Goal: Information Seeking & Learning: Compare options

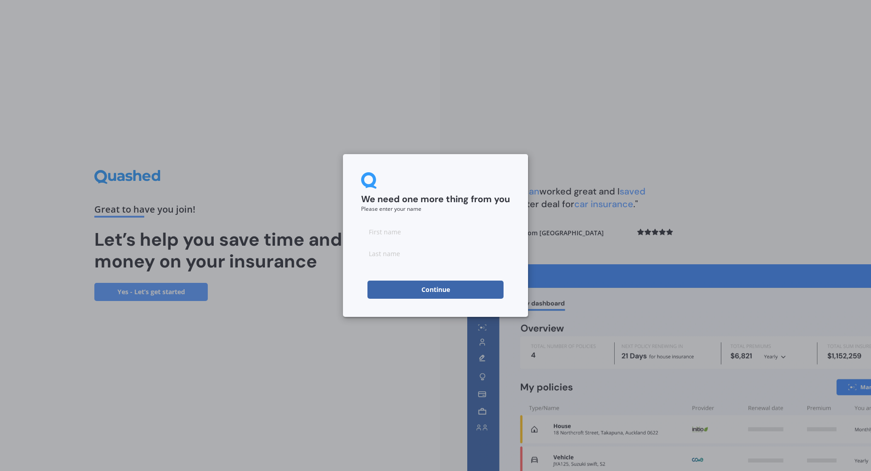
click at [397, 233] on input at bounding box center [435, 232] width 149 height 18
type input "[PERSON_NAME]"
click at [379, 294] on button "Continue" at bounding box center [435, 290] width 136 height 18
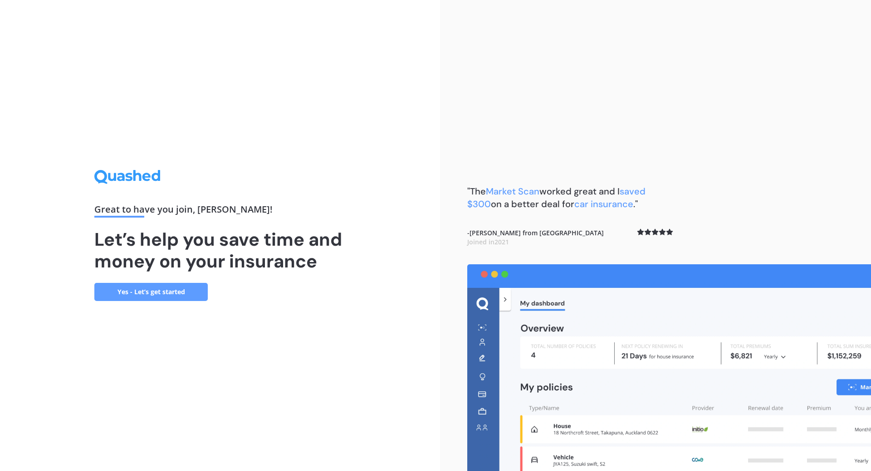
click at [162, 287] on link "Yes - Let’s get started" at bounding box center [150, 292] width 113 height 18
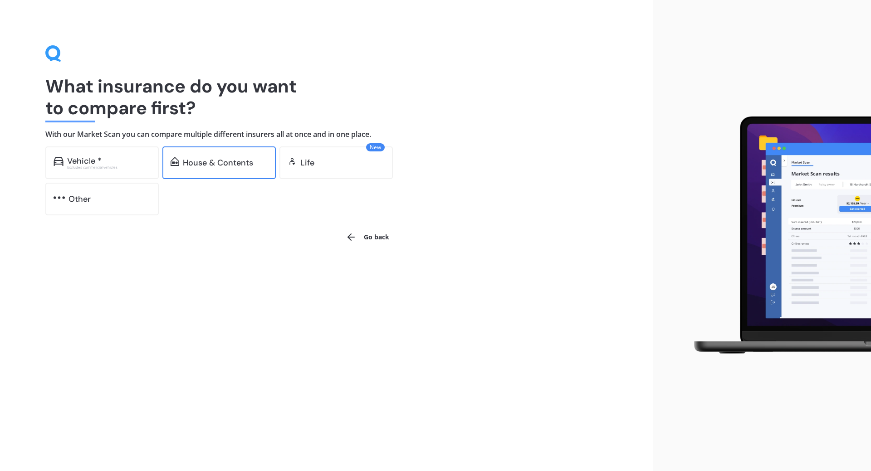
click at [224, 161] on div "House & Contents" at bounding box center [218, 162] width 70 height 9
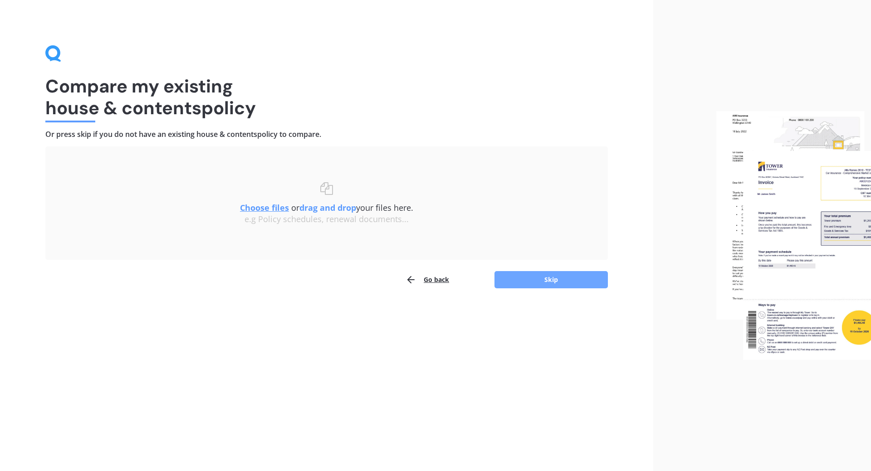
click at [554, 279] on button "Skip" at bounding box center [550, 279] width 113 height 17
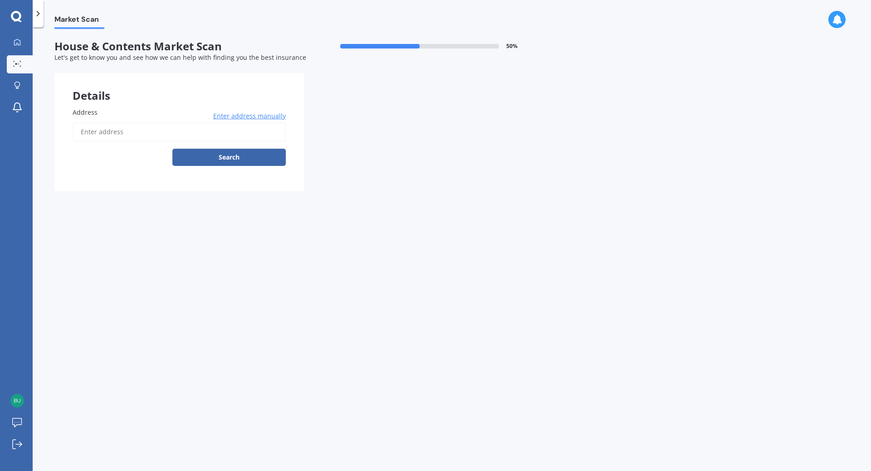
click at [122, 131] on input "Address" at bounding box center [179, 131] width 213 height 19
type input "[STREET_ADDRESS]"
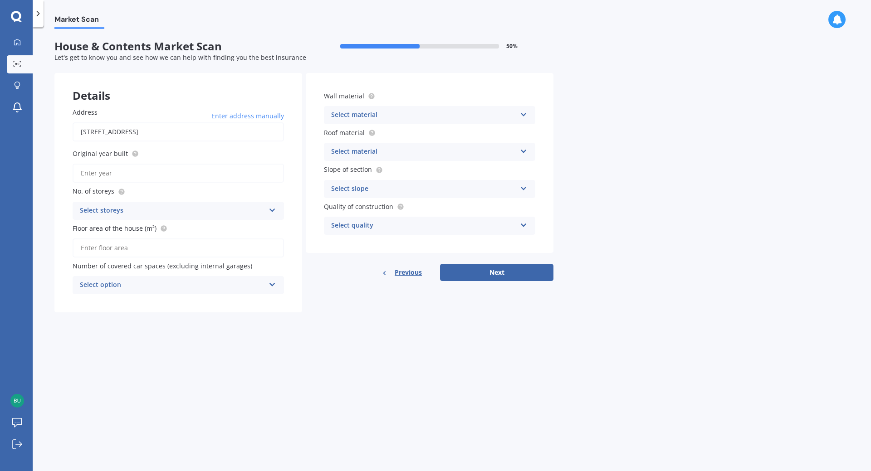
click at [160, 178] on input "Original year built" at bounding box center [178, 173] width 211 height 19
type input "2023"
click at [172, 212] on div "Select storeys" at bounding box center [172, 210] width 185 height 11
click at [88, 228] on div "1" at bounding box center [178, 228] width 210 height 16
click at [132, 248] on input "Floor area of the house (m²)" at bounding box center [178, 248] width 211 height 19
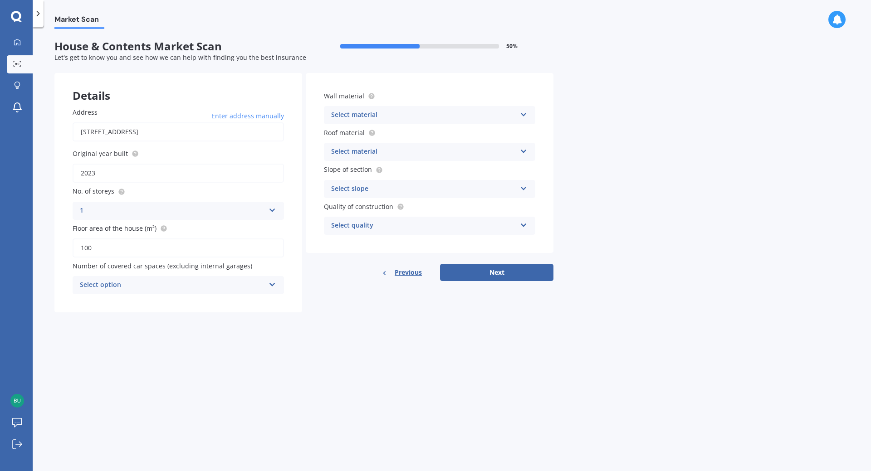
type input "100"
click at [153, 283] on div "Select option" at bounding box center [172, 285] width 185 height 11
click at [141, 319] on div "1" at bounding box center [178, 319] width 210 height 16
click at [348, 118] on div "Select material" at bounding box center [423, 115] width 185 height 11
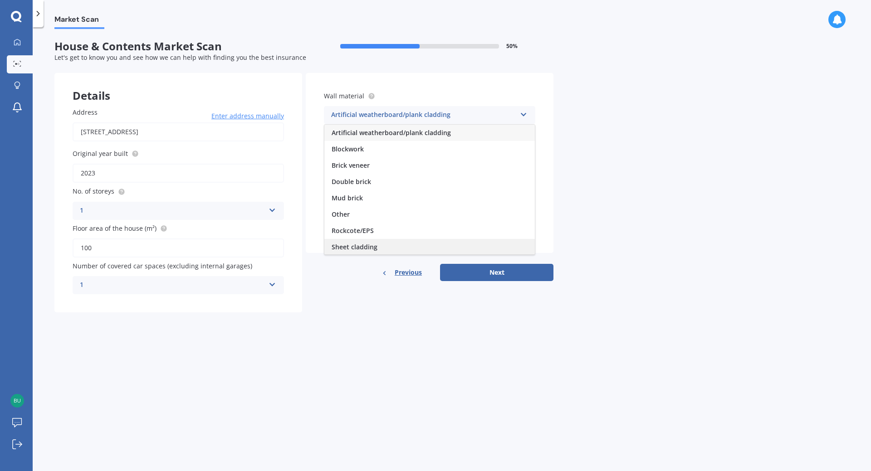
click at [391, 246] on div "Sheet cladding" at bounding box center [429, 247] width 210 height 16
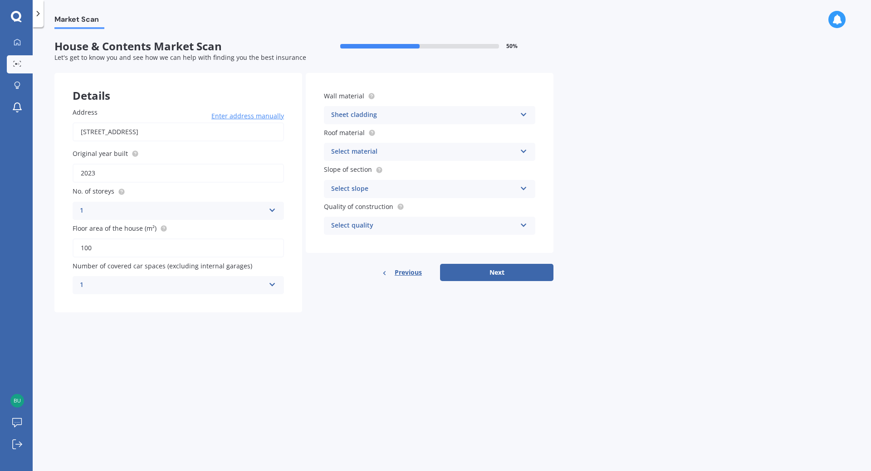
click at [369, 153] on div "Select material" at bounding box center [423, 151] width 185 height 11
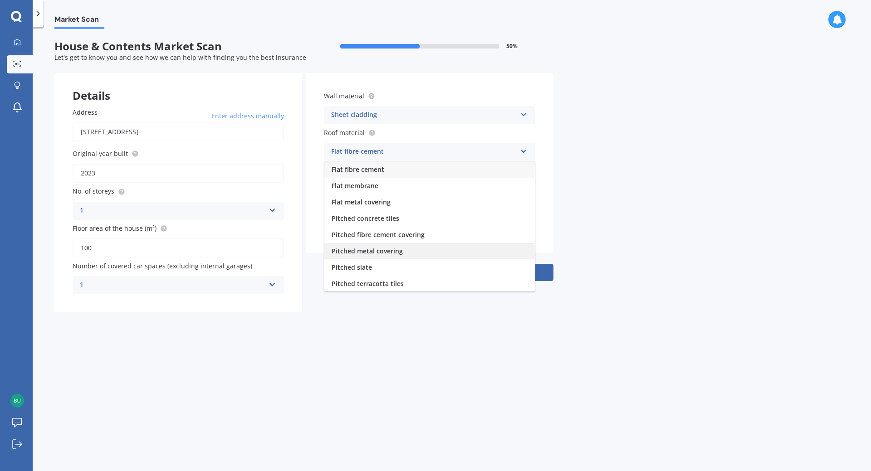
click at [431, 248] on div "Pitched metal covering" at bounding box center [429, 251] width 210 height 16
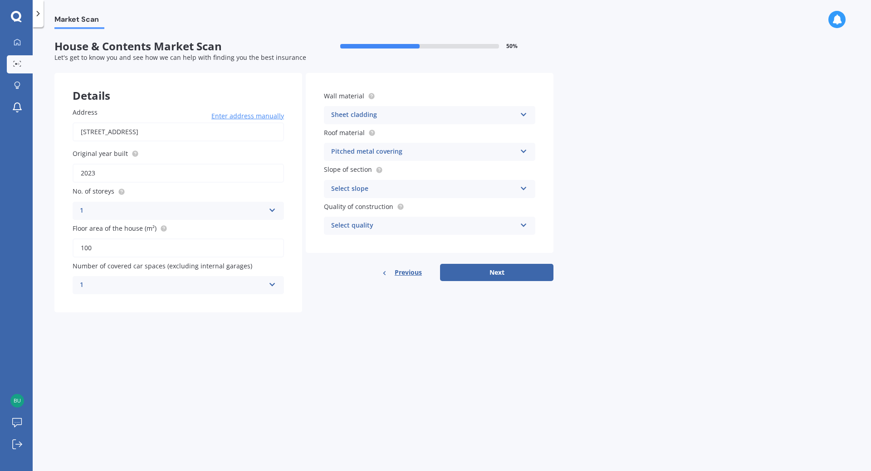
click at [362, 190] on div "Select slope" at bounding box center [423, 189] width 185 height 11
click at [440, 207] on div "Flat or gentle slope (up to about 5°)" at bounding box center [429, 207] width 210 height 16
click at [400, 224] on div "Select quality" at bounding box center [423, 225] width 185 height 11
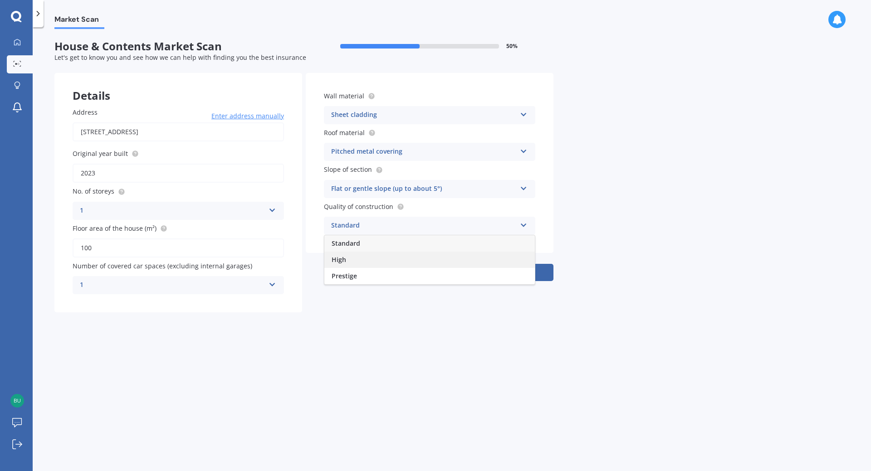
click at [362, 261] on div "High" at bounding box center [429, 260] width 210 height 16
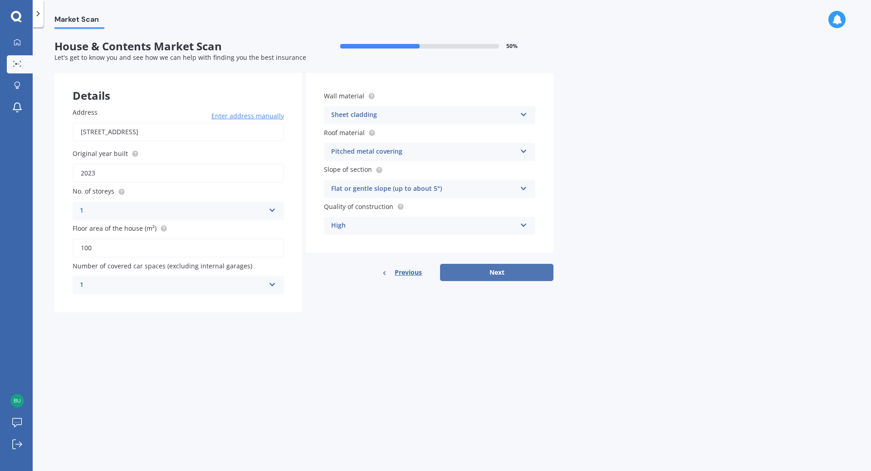
click at [473, 274] on button "Next" at bounding box center [496, 272] width 113 height 17
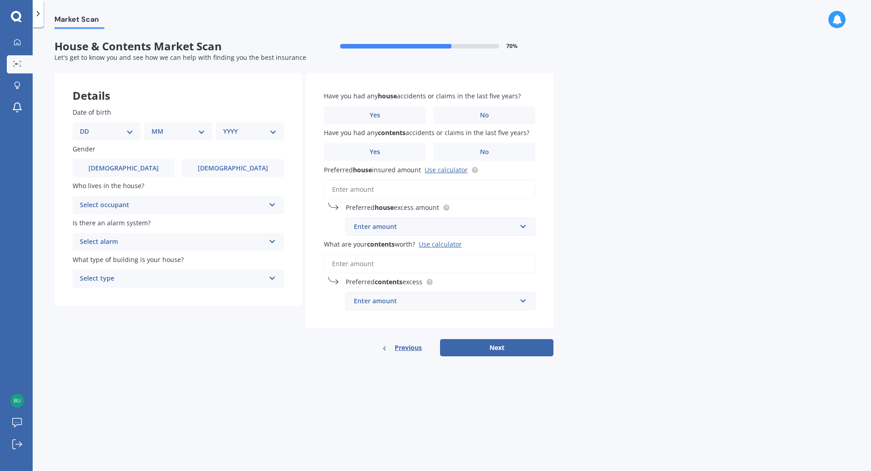
click at [94, 133] on select "DD 01 02 03 04 05 06 07 08 09 10 11 12 13 14 15 16 17 18 19 20 21 22 23 24 25 2…" at bounding box center [107, 132] width 54 height 10
select select "02"
click at [87, 127] on select "DD 01 02 03 04 05 06 07 08 09 10 11 12 13 14 15 16 17 18 19 20 21 22 23 24 25 2…" at bounding box center [107, 132] width 54 height 10
click at [176, 133] on select "MM 01 02 03 04 05 06 07 08 09 10 11 12" at bounding box center [180, 132] width 50 height 10
select select "10"
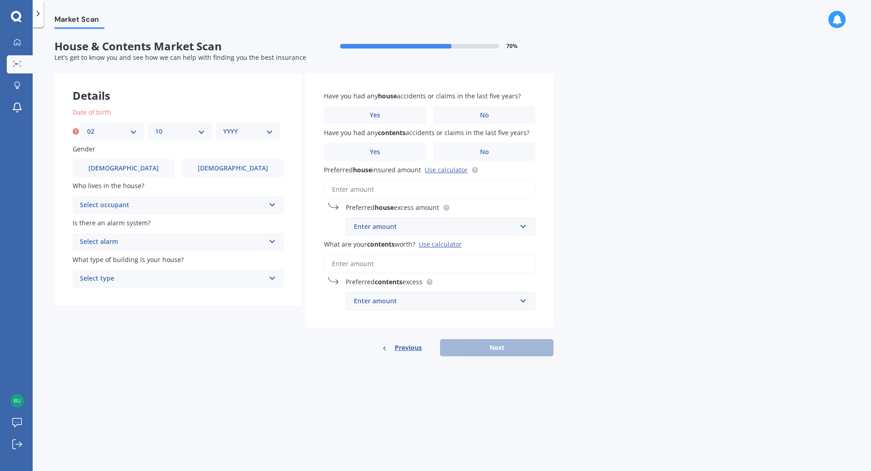
click at [155, 127] on select "MM 01 02 03 04 05 06 07 08 09 10 11 12" at bounding box center [180, 132] width 50 height 10
click at [230, 131] on select "YYYY 2009 2008 2007 2006 2005 2004 2003 2002 2001 2000 1999 1998 1997 1996 1995…" at bounding box center [248, 132] width 50 height 10
select select "1972"
click at [223, 127] on select "YYYY 2009 2008 2007 2006 2005 2004 2003 2002 2001 2000 1999 1998 1997 1996 1995…" at bounding box center [248, 132] width 50 height 10
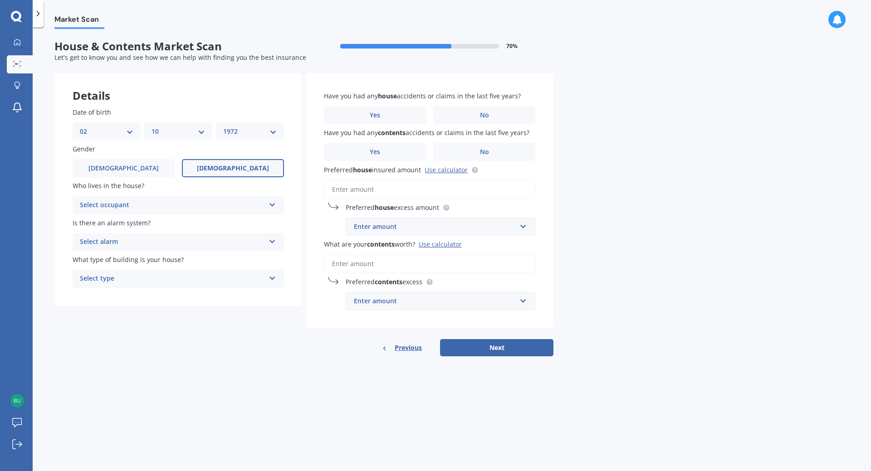
click at [250, 170] on label "[DEMOGRAPHIC_DATA]" at bounding box center [233, 168] width 102 height 18
click at [0, 0] on input "[DEMOGRAPHIC_DATA]" at bounding box center [0, 0] width 0 height 0
click at [97, 203] on div "Select occupant" at bounding box center [172, 205] width 185 height 11
click at [99, 221] on span "Owner" at bounding box center [90, 223] width 20 height 9
click at [113, 242] on div "Select alarm" at bounding box center [172, 242] width 185 height 11
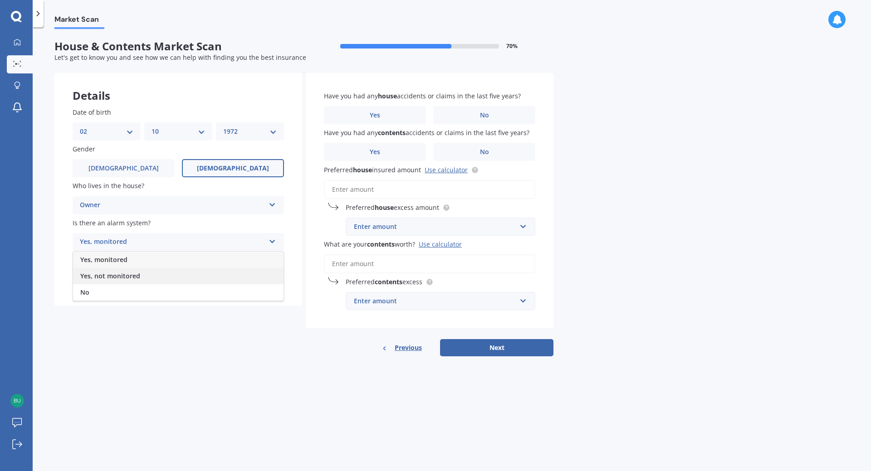
click at [120, 276] on span "Yes, not monitored" at bounding box center [110, 276] width 60 height 9
click at [120, 277] on div "Select type" at bounding box center [172, 278] width 185 height 11
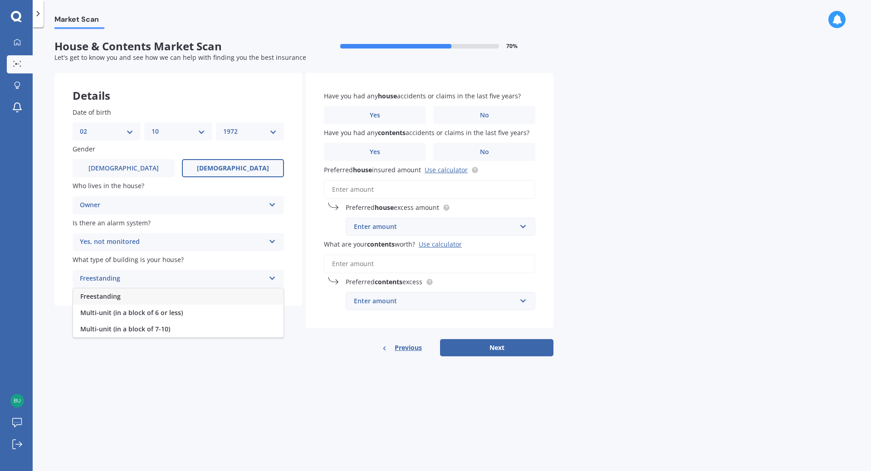
click at [114, 299] on span "Freestanding" at bounding box center [100, 296] width 40 height 9
click at [481, 117] on span "No" at bounding box center [484, 116] width 9 height 8
click at [0, 0] on input "No" at bounding box center [0, 0] width 0 height 0
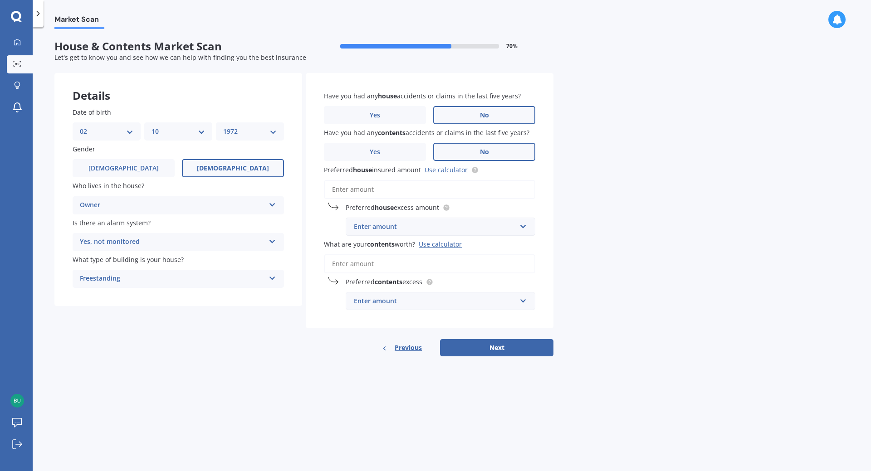
click at [486, 151] on span "No" at bounding box center [484, 152] width 9 height 8
click at [0, 0] on input "No" at bounding box center [0, 0] width 0 height 0
click at [366, 190] on input "Preferred house insured amount Use calculator" at bounding box center [429, 189] width 211 height 19
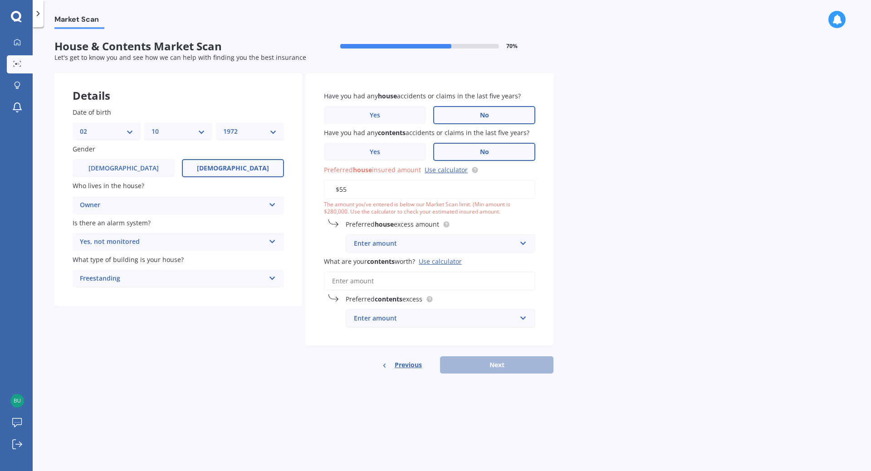
type input "$5"
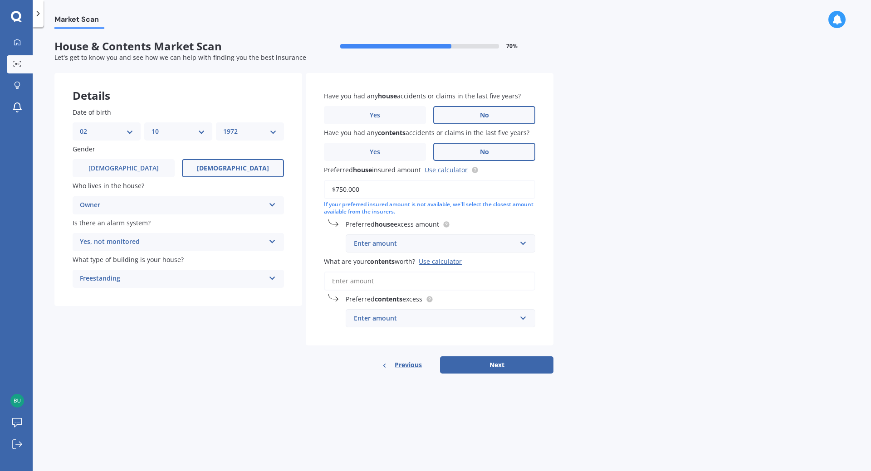
type input "$750,000"
click at [378, 243] on div "Enter amount" at bounding box center [435, 244] width 162 height 10
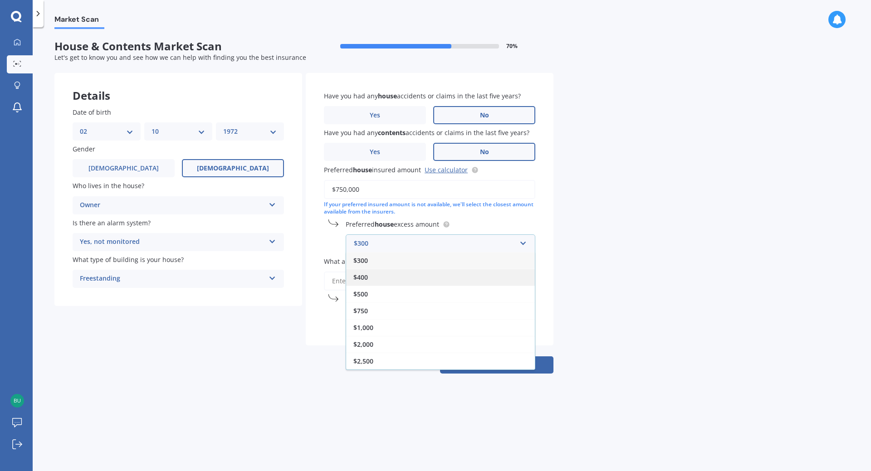
click at [375, 275] on div "$400" at bounding box center [440, 277] width 189 height 17
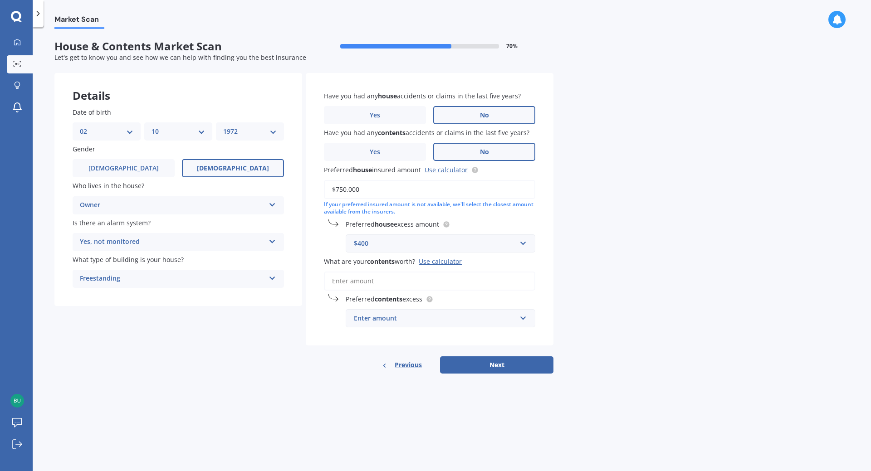
click at [382, 244] on div "$400" at bounding box center [435, 244] width 162 height 10
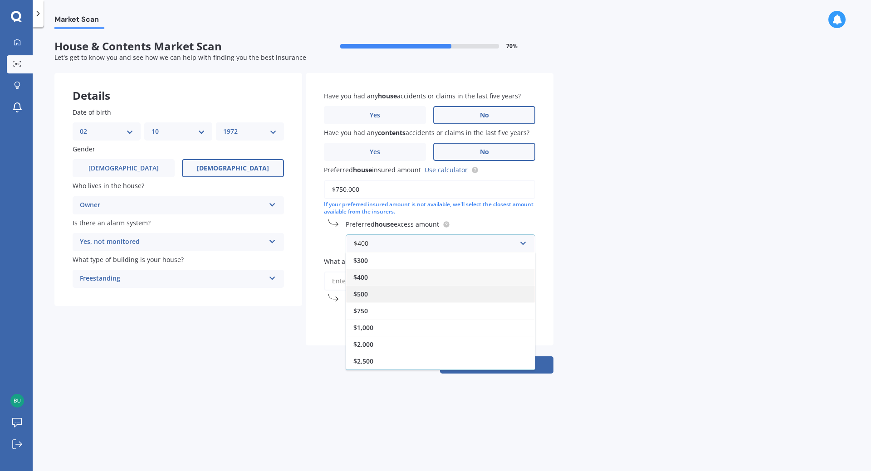
click at [380, 293] on div "$500" at bounding box center [440, 294] width 189 height 17
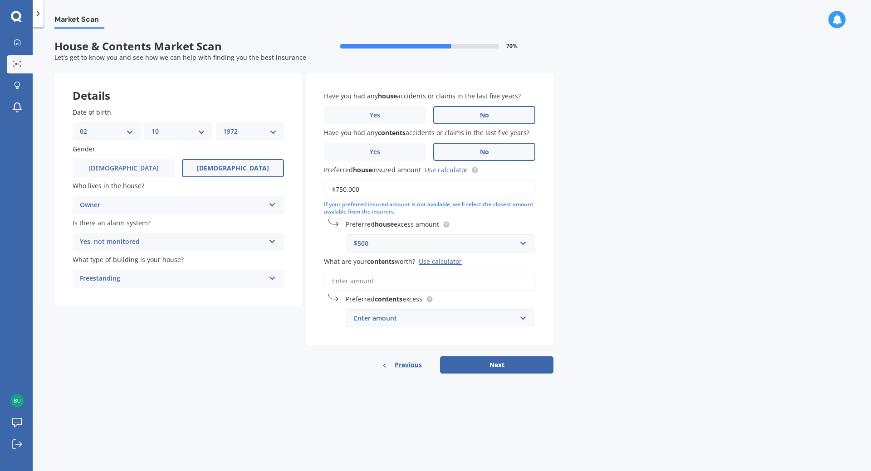
click at [345, 283] on input "What are your contents worth? Use calculator" at bounding box center [429, 281] width 211 height 19
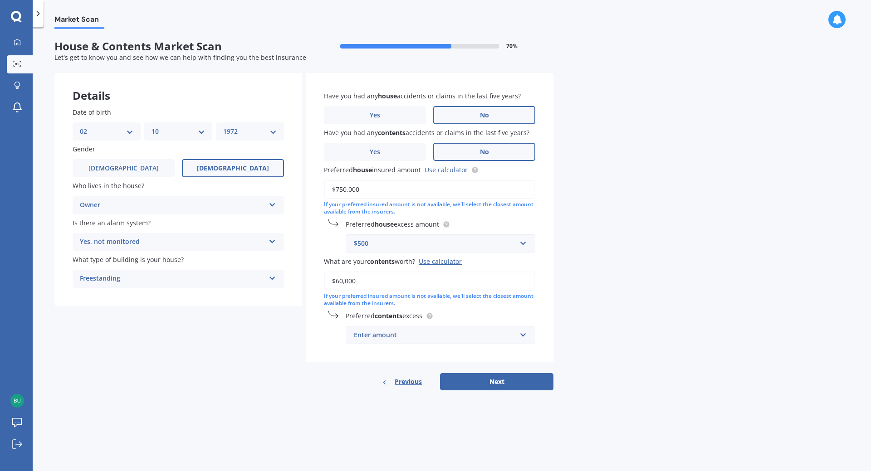
type input "$60,000"
click at [383, 333] on div "Enter amount" at bounding box center [435, 335] width 162 height 10
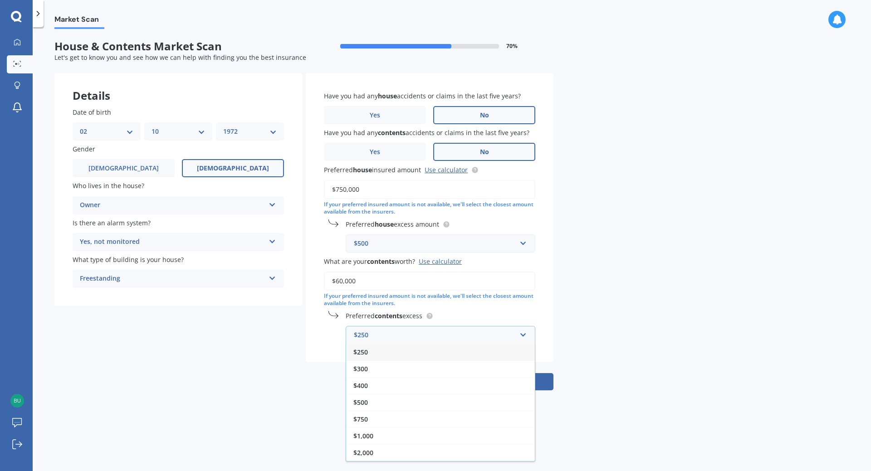
click at [375, 355] on div "$250" at bounding box center [440, 352] width 189 height 17
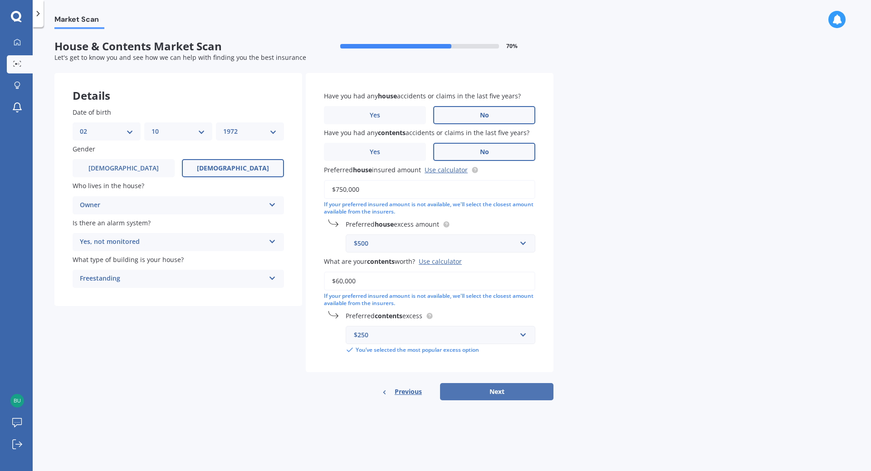
click at [469, 389] on button "Next" at bounding box center [496, 391] width 113 height 17
select select "02"
select select "10"
select select "1972"
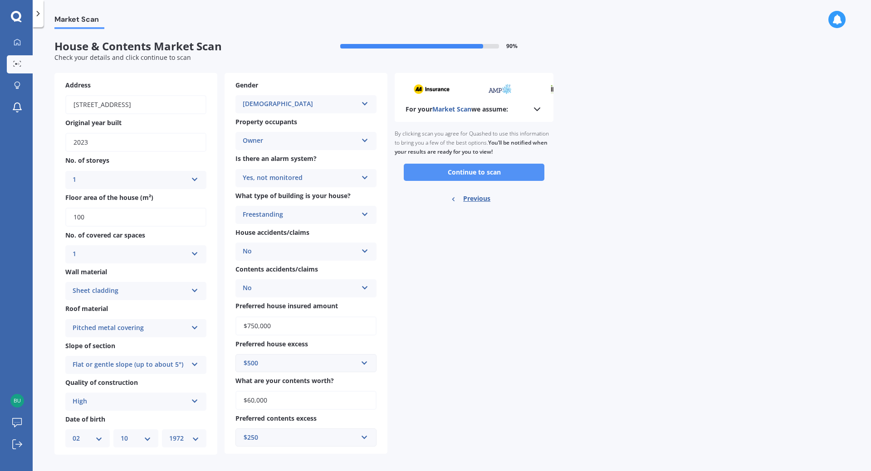
click at [460, 173] on button "Continue to scan" at bounding box center [474, 172] width 141 height 17
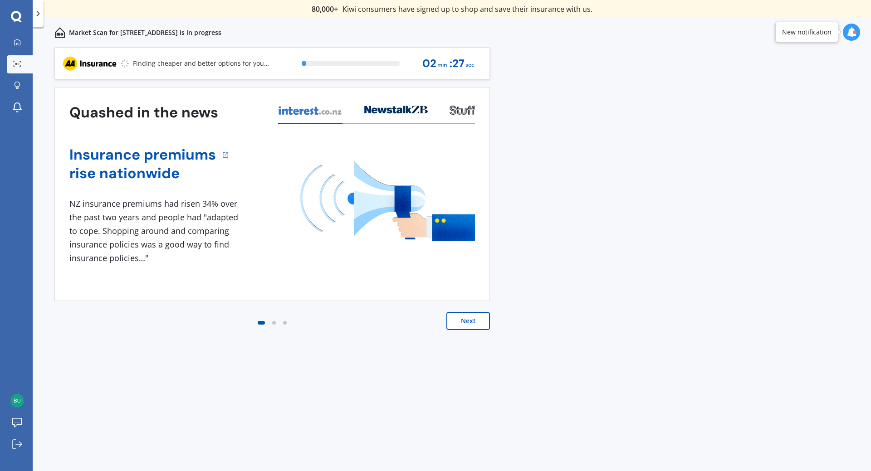
click at [474, 326] on button "Next" at bounding box center [468, 321] width 44 height 18
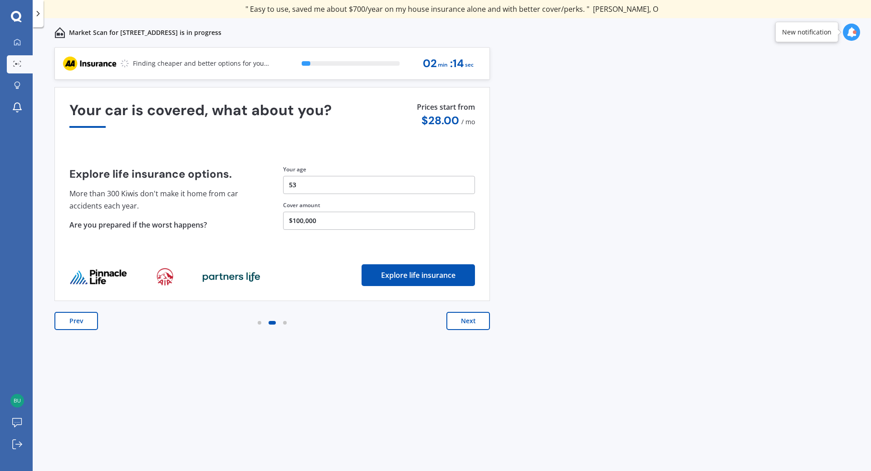
click at [467, 320] on button "Next" at bounding box center [468, 321] width 44 height 18
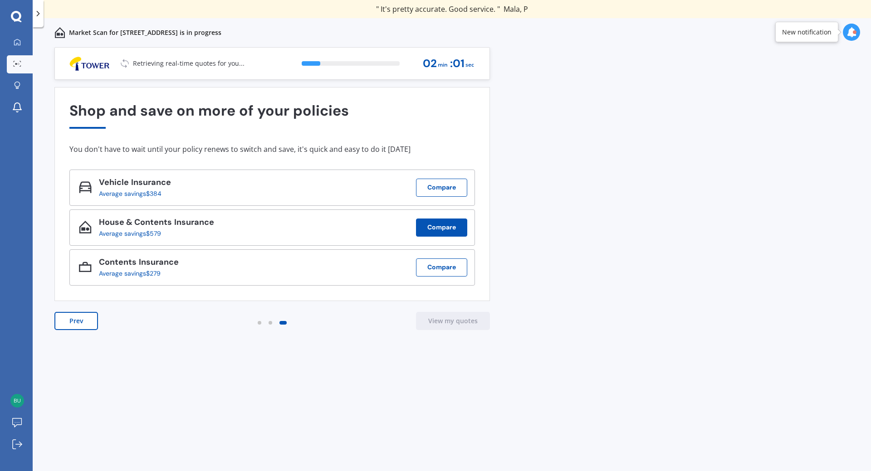
click at [445, 231] on button "Compare" at bounding box center [441, 228] width 51 height 18
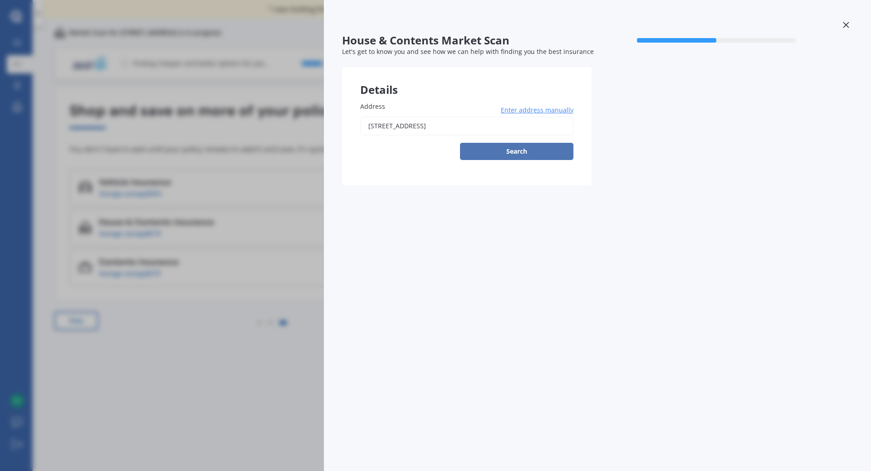
click at [563, 156] on button "Search" at bounding box center [516, 151] width 113 height 17
type input "[STREET_ADDRESS]"
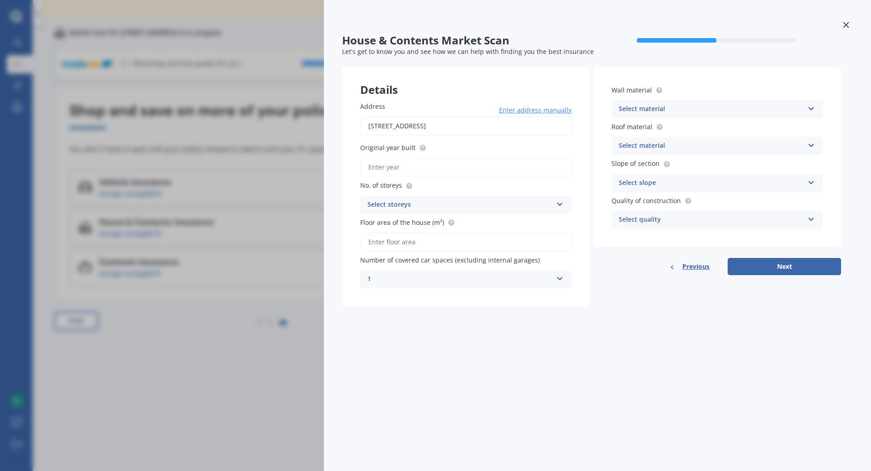
click at [842, 24] on div at bounding box center [846, 26] width 14 height 16
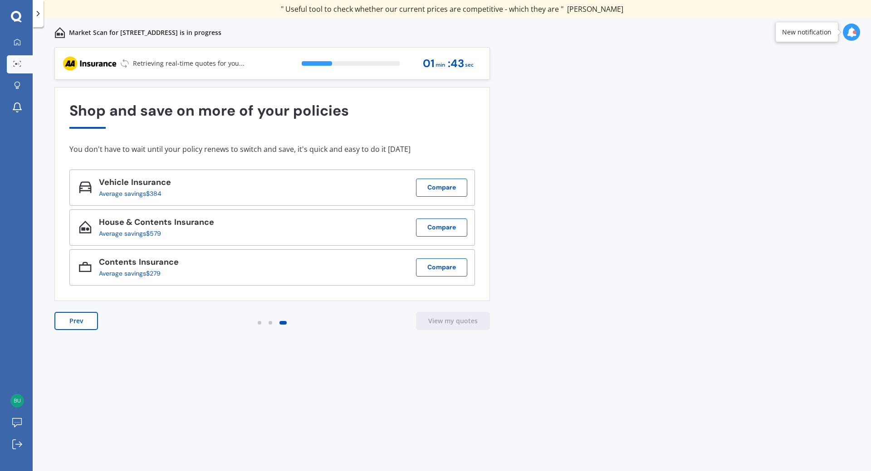
click at [78, 321] on button "Prev" at bounding box center [76, 321] width 44 height 18
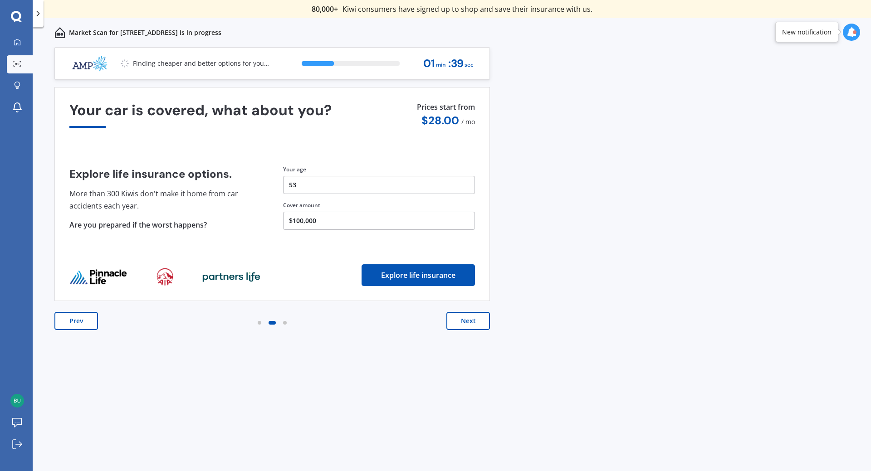
click at [469, 318] on button "Next" at bounding box center [468, 321] width 44 height 18
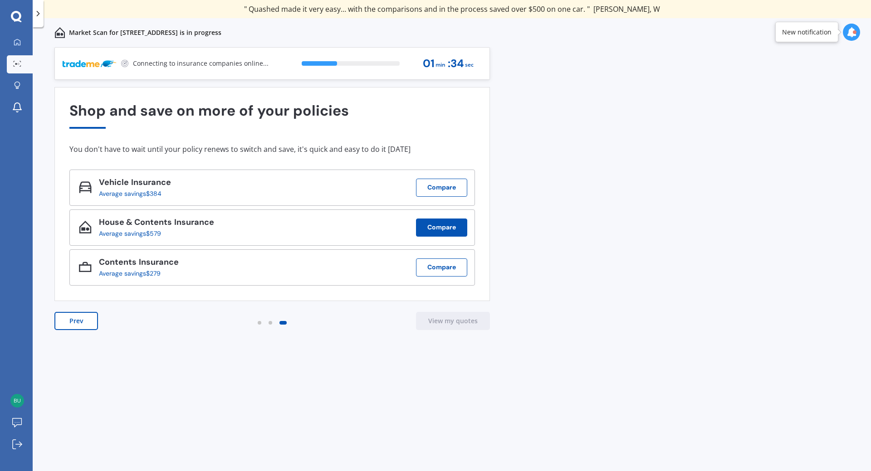
click at [438, 229] on button "Compare" at bounding box center [441, 228] width 51 height 18
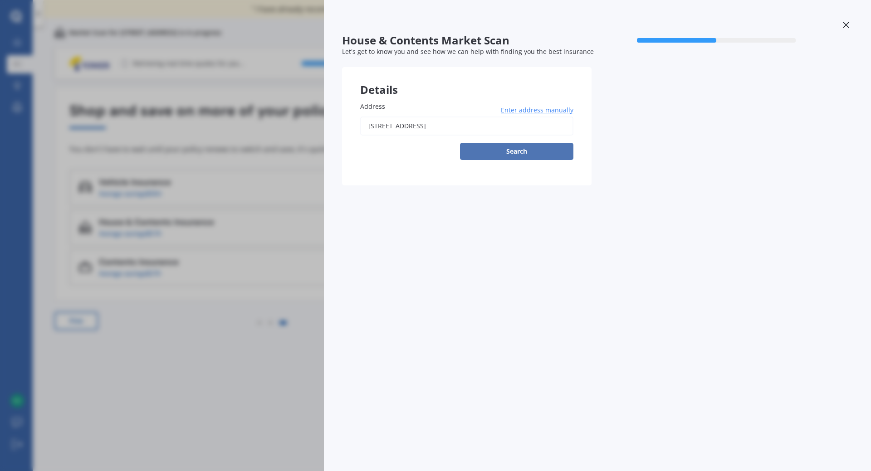
click at [501, 154] on button "Search" at bounding box center [516, 151] width 113 height 17
type input "[STREET_ADDRESS]"
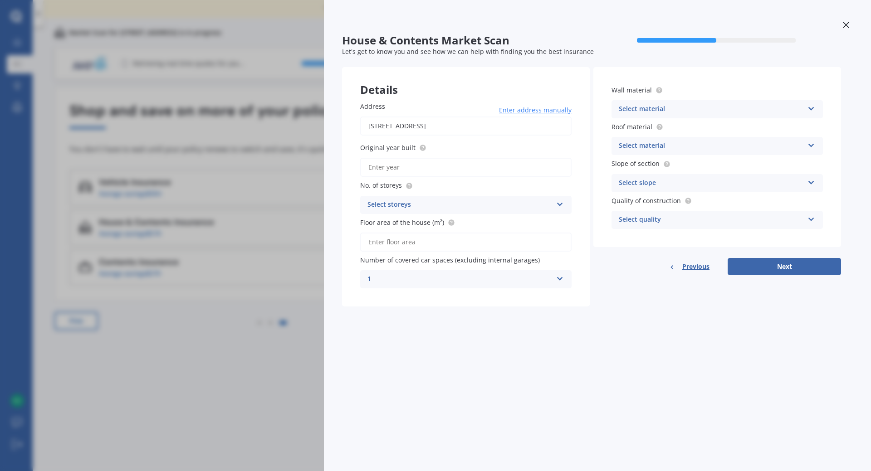
drag, startPoint x: 447, startPoint y: 351, endPoint x: 443, endPoint y: 357, distance: 7.9
click at [443, 357] on div "House & Contents Market Scan 50 % Let's get to know you and see how we can help…" at bounding box center [597, 235] width 547 height 471
click at [437, 164] on input "Original year built" at bounding box center [465, 167] width 211 height 19
type input "2023"
click at [402, 200] on div "Select storeys" at bounding box center [459, 205] width 185 height 11
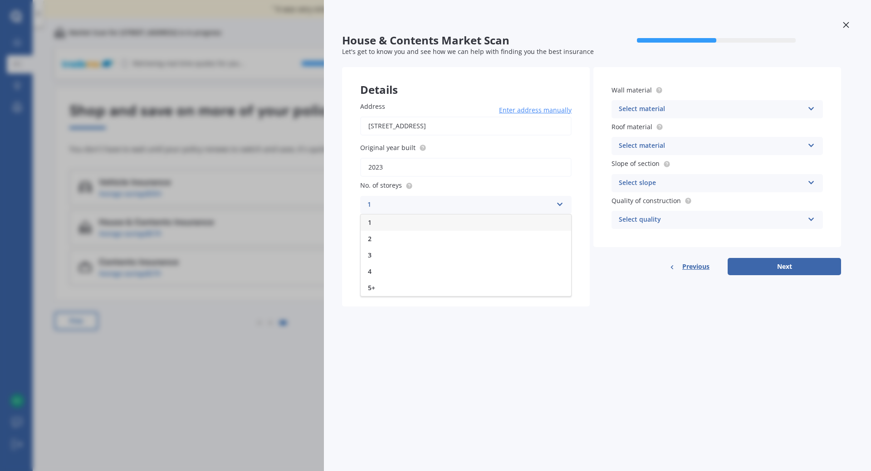
click at [392, 221] on div "1" at bounding box center [465, 222] width 210 height 16
click at [413, 241] on input "Floor area of the house (m²)" at bounding box center [465, 242] width 211 height 19
type input "100"
click at [686, 109] on div "Select material" at bounding box center [710, 109] width 185 height 11
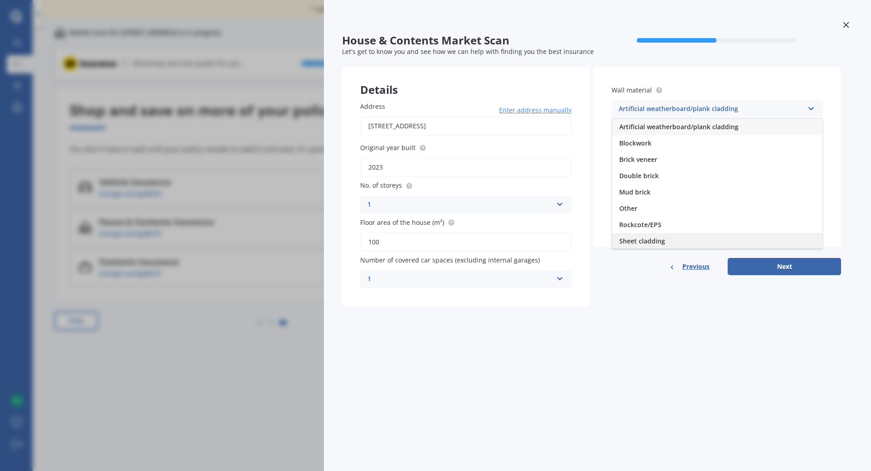
click at [669, 238] on div "Sheet cladding" at bounding box center [717, 241] width 210 height 16
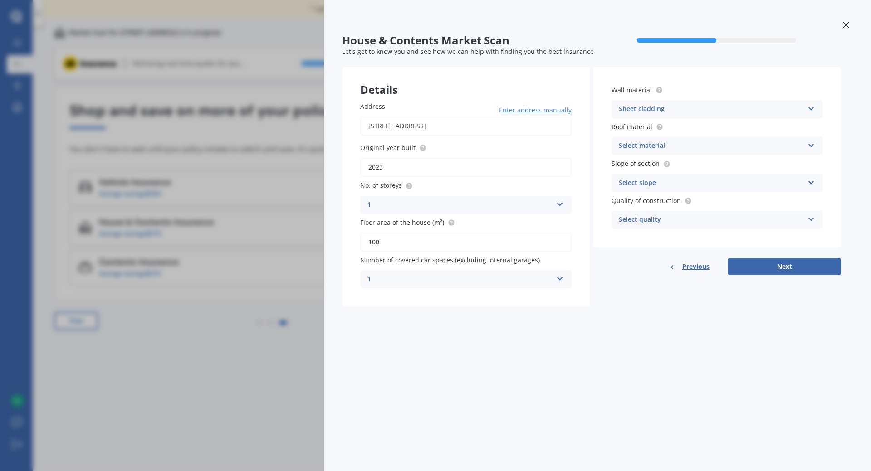
click at [637, 146] on div "Select material" at bounding box center [710, 146] width 185 height 11
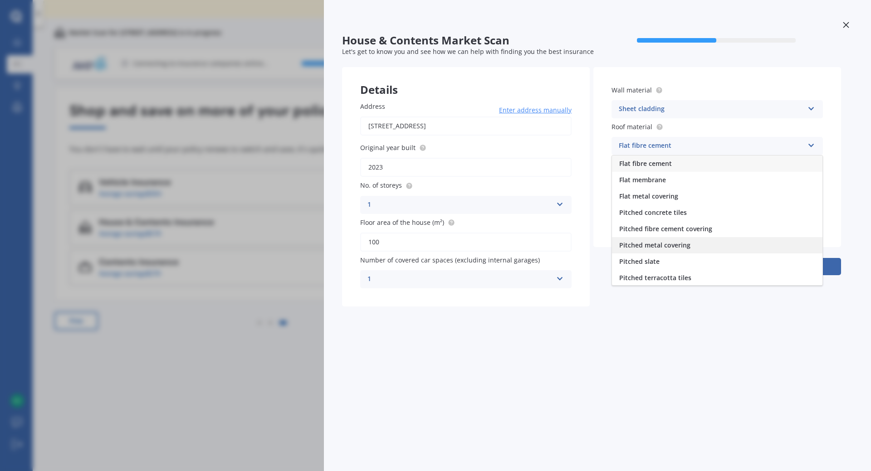
click at [691, 242] on div "Pitched metal covering" at bounding box center [717, 245] width 210 height 16
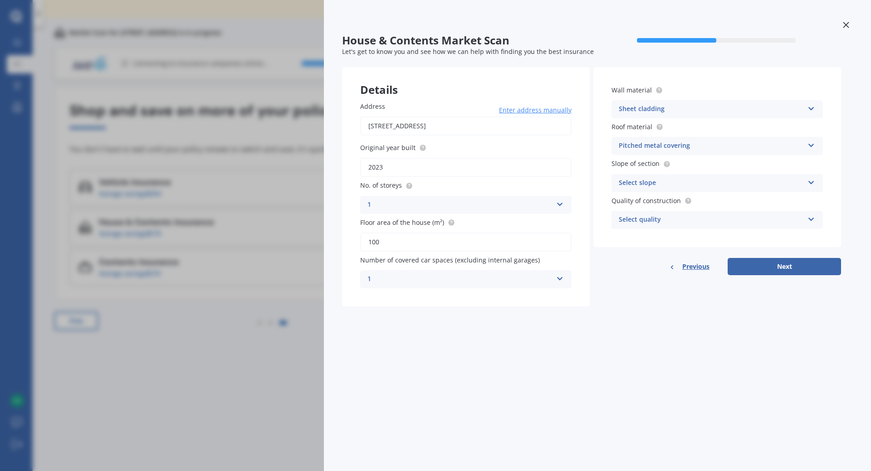
click at [668, 188] on div "Select slope" at bounding box center [710, 183] width 185 height 11
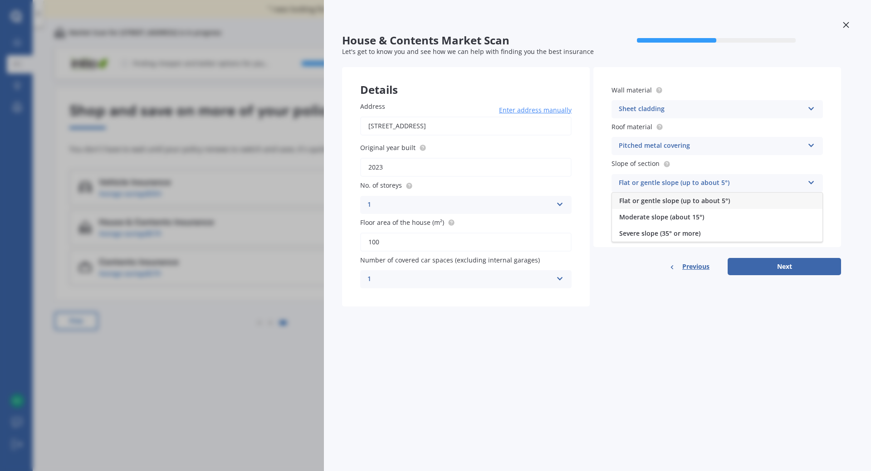
click at [681, 201] on span "Flat or gentle slope (up to about 5°)" at bounding box center [674, 200] width 111 height 9
click at [672, 220] on div "Select quality" at bounding box center [710, 219] width 185 height 11
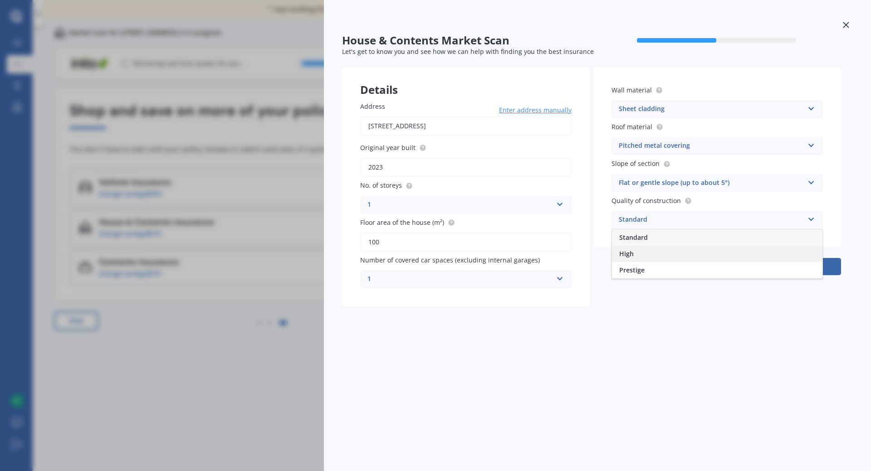
click at [648, 253] on div "High" at bounding box center [717, 254] width 210 height 16
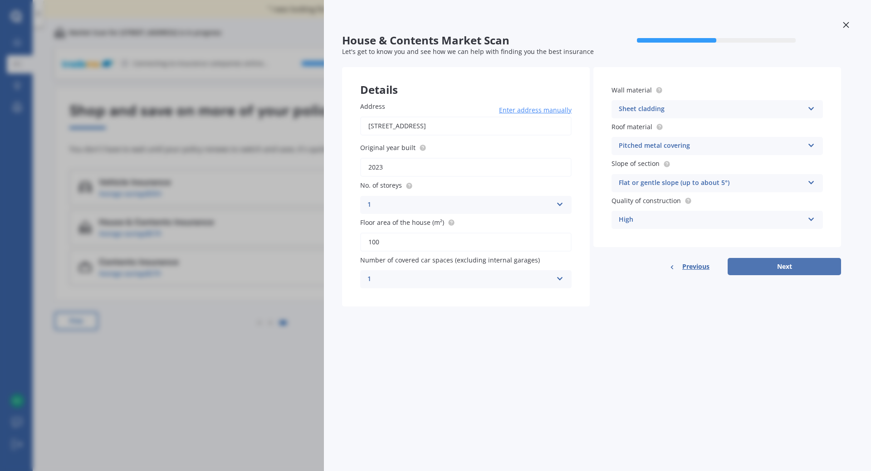
click at [785, 270] on button "Next" at bounding box center [783, 266] width 113 height 17
select select "02"
select select "10"
select select "1972"
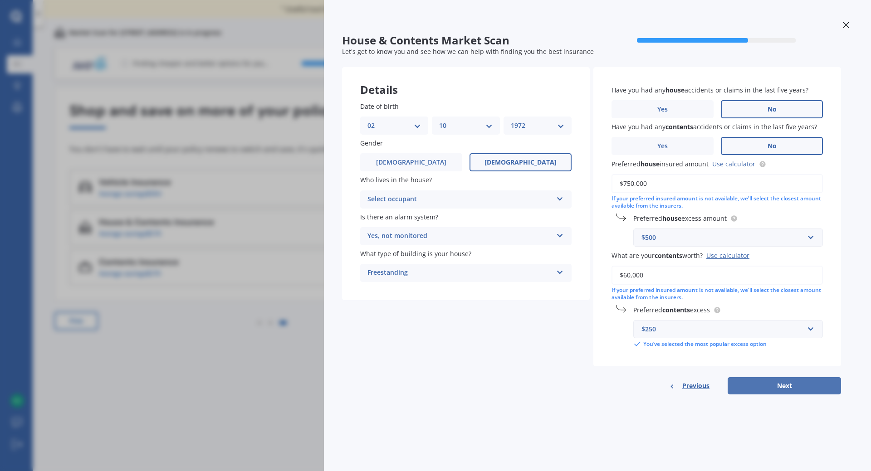
click at [745, 385] on button "Next" at bounding box center [783, 385] width 113 height 17
click at [396, 197] on div "Select occupant" at bounding box center [461, 200] width 180 height 10
click at [391, 215] on div "Owner" at bounding box center [465, 217] width 209 height 16
click at [753, 392] on button "Next" at bounding box center [783, 385] width 113 height 17
select select "02"
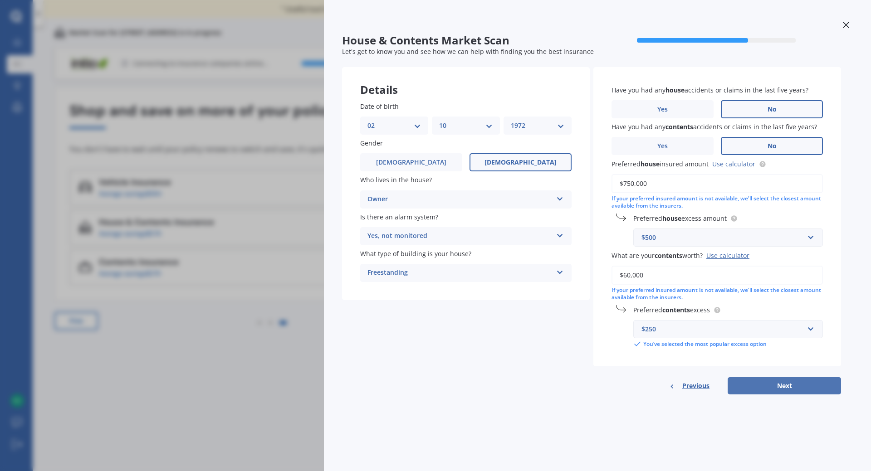
select select "10"
select select "1972"
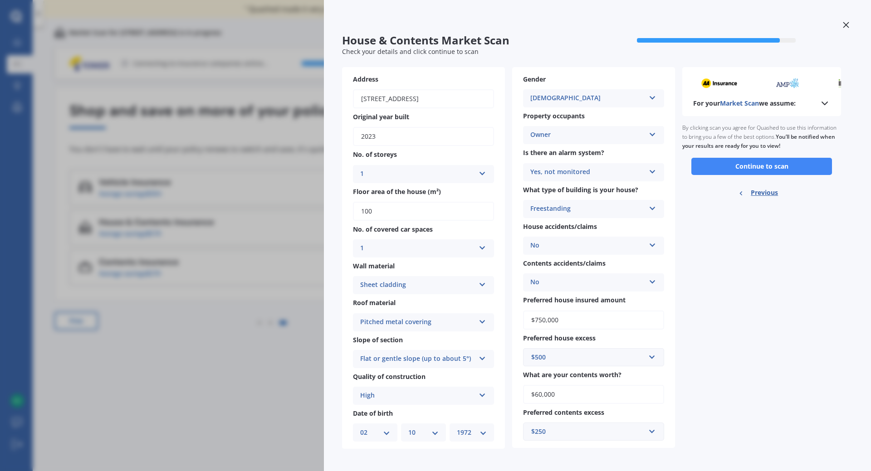
click at [728, 105] on span "Market Scan" at bounding box center [739, 103] width 39 height 9
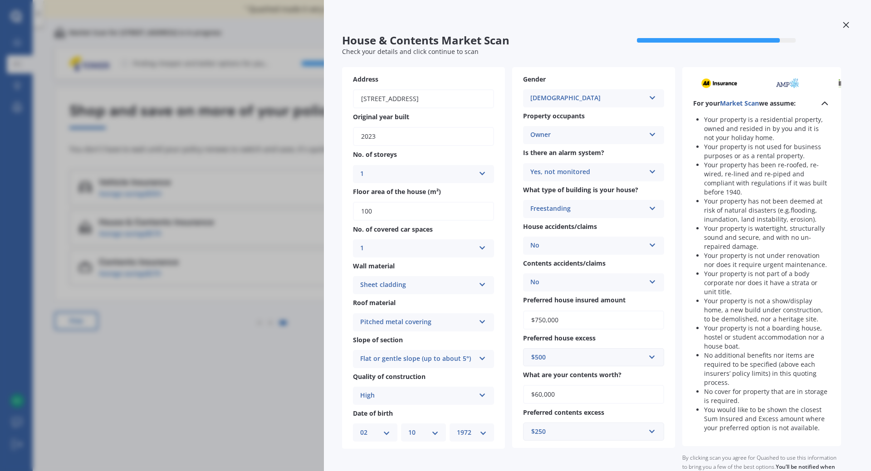
click at [728, 105] on span "Market Scan" at bounding box center [739, 103] width 39 height 9
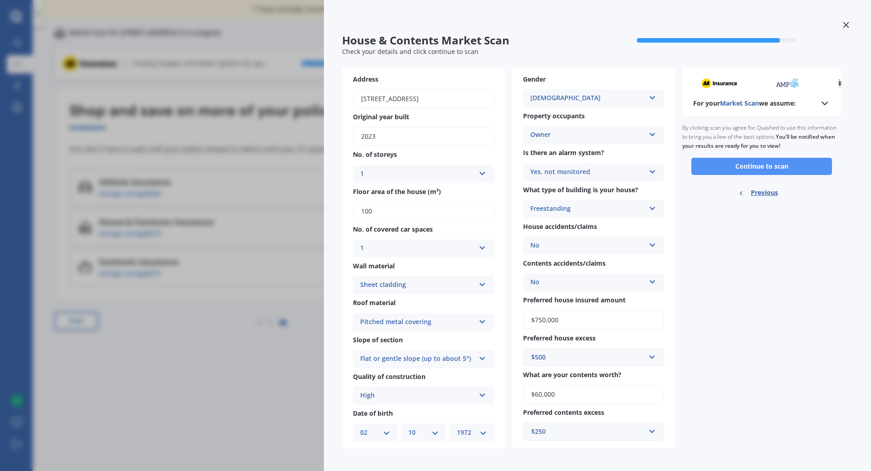
click at [737, 166] on button "Continue to scan" at bounding box center [761, 166] width 141 height 17
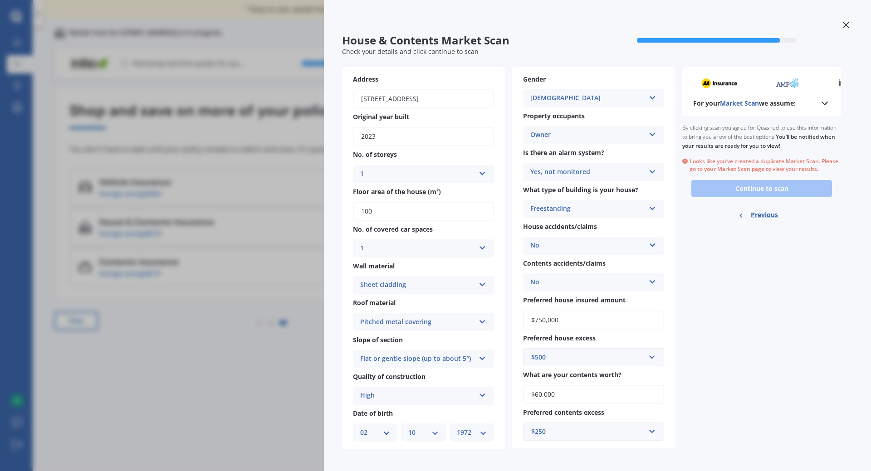
click at [842, 26] on icon at bounding box center [845, 25] width 6 height 6
